Goal: Check status: Check status

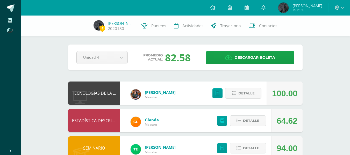
click at [236, 46] on div "Pendiente Unidad 4 Unidad 1 Unidad 2 Unidad 3 Unidad 4 Promedio actual: 82.58 D…" at bounding box center [185, 58] width 234 height 26
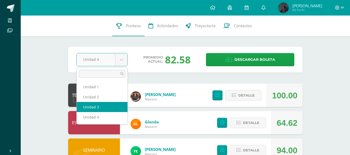
select select "Unidad 3"
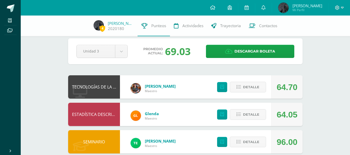
scroll to position [6, 0]
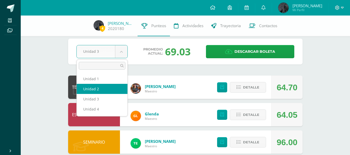
select select "Unidad 2"
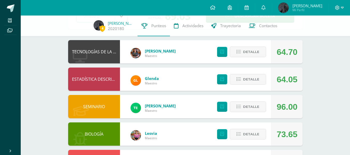
scroll to position [0, 0]
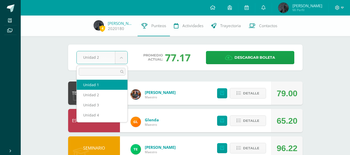
select select "Unidad 1"
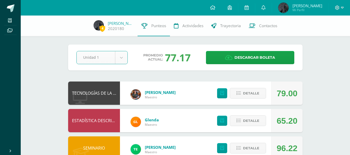
type input "5"
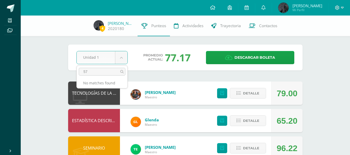
type input "57"
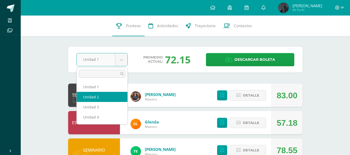
select select "Unidad 2"
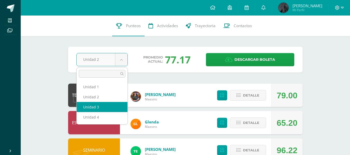
select select "Unidad 3"
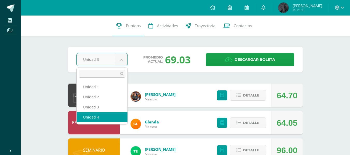
select select "Unidad 4"
